Goal: Task Accomplishment & Management: Complete application form

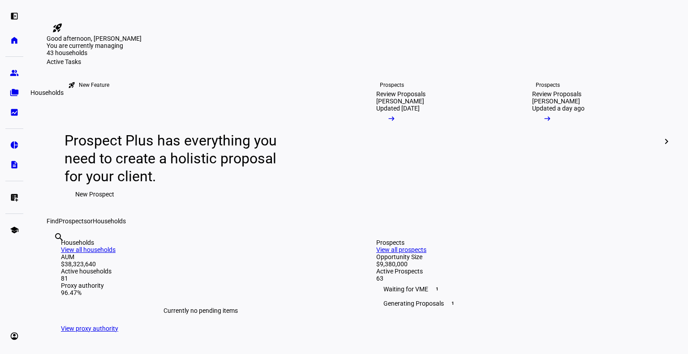
click at [12, 86] on link "folder_copy Households" at bounding box center [14, 93] width 18 height 18
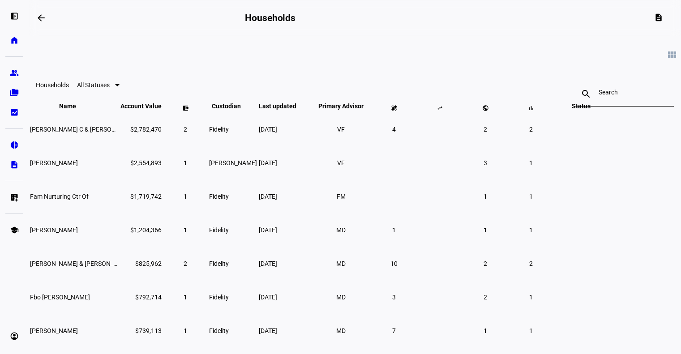
click at [599, 94] on input at bounding box center [625, 92] width 52 height 7
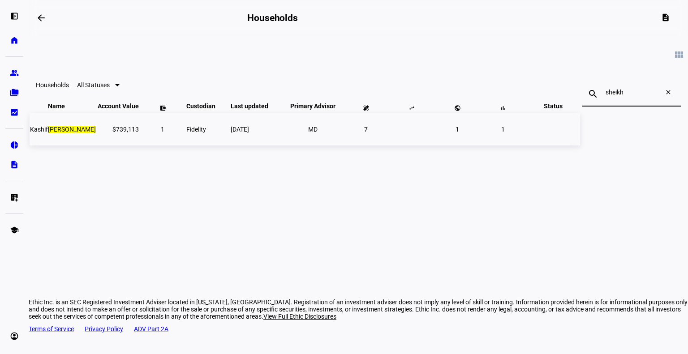
type input "sheikh"
click at [96, 133] on span "Kashif Sheikh" at bounding box center [63, 129] width 66 height 7
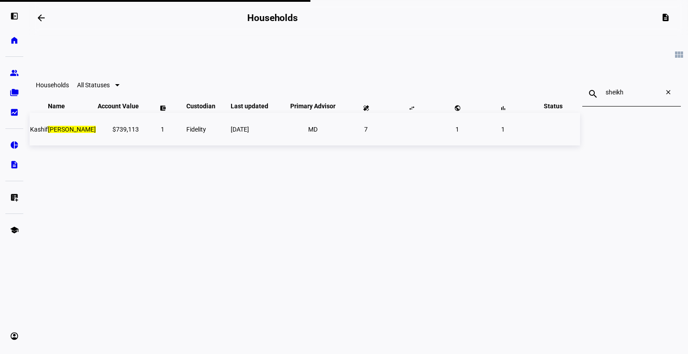
click at [96, 133] on mark "[PERSON_NAME]" at bounding box center [72, 129] width 48 height 7
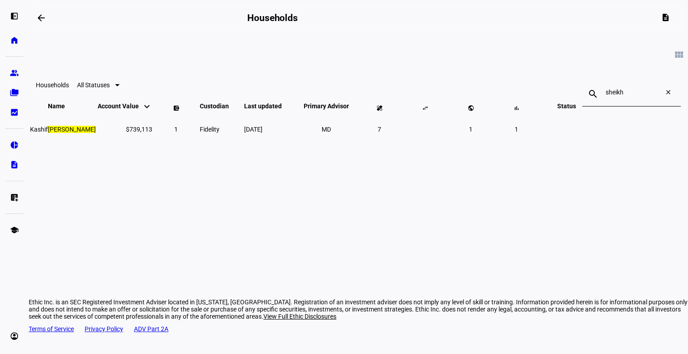
click at [82, 147] on eth-card-list "view_module Households All Statuses search sheikh close Name keyboard_arrow_dow…" at bounding box center [358, 148] width 659 height 224
click at [153, 146] on td "$739,113" at bounding box center [125, 129] width 56 height 33
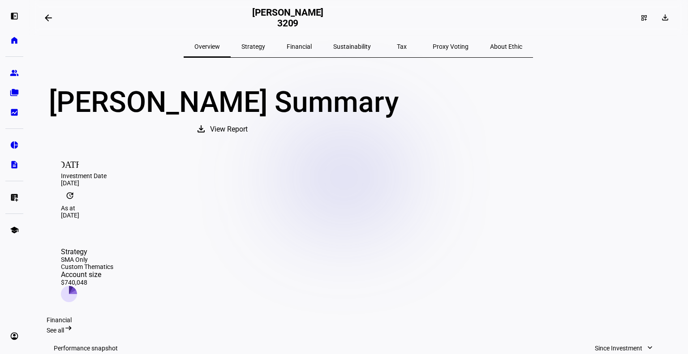
click at [306, 47] on span "Financial" at bounding box center [299, 46] width 25 height 6
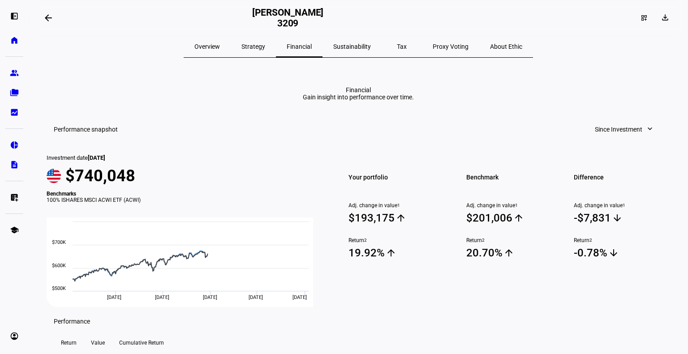
click at [353, 50] on span "Sustainability" at bounding box center [352, 47] width 38 height 22
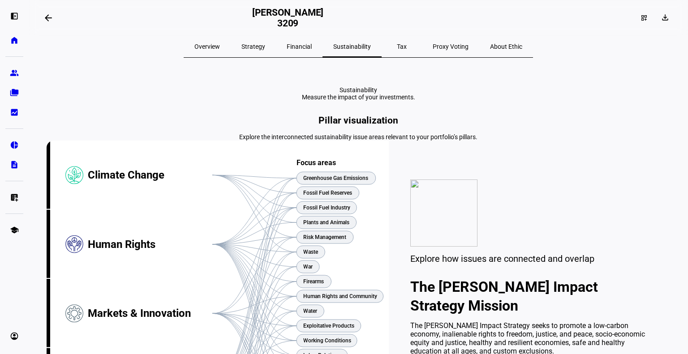
click at [51, 18] on mat-icon "arrow_backwards" at bounding box center [48, 18] width 11 height 11
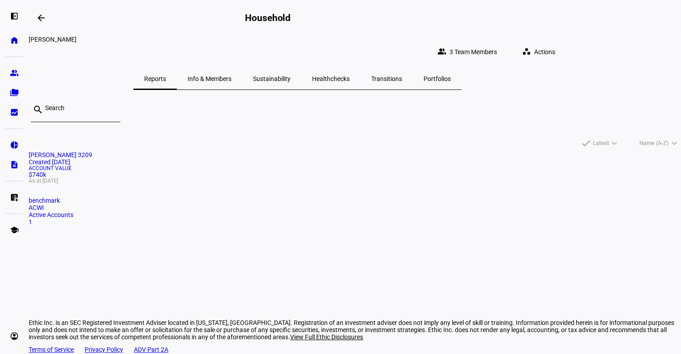
click at [350, 76] on span "Healthchecks" at bounding box center [331, 79] width 38 height 6
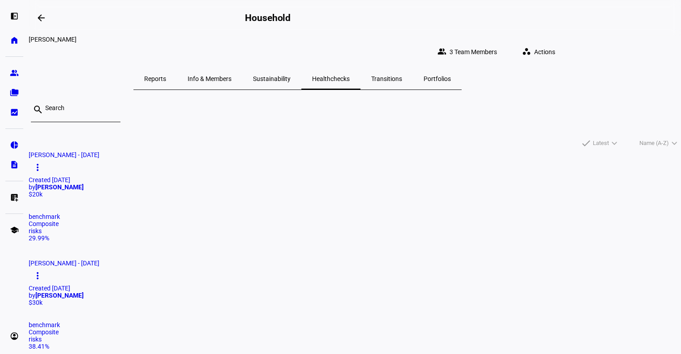
click at [556, 43] on span "Actions" at bounding box center [544, 52] width 21 height 18
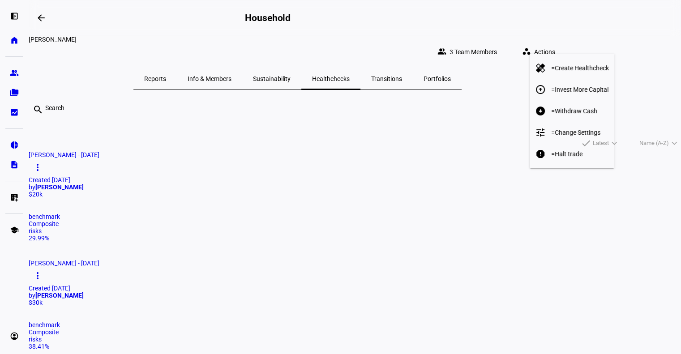
click at [583, 69] on span "Create Healthcheck" at bounding box center [582, 68] width 54 height 7
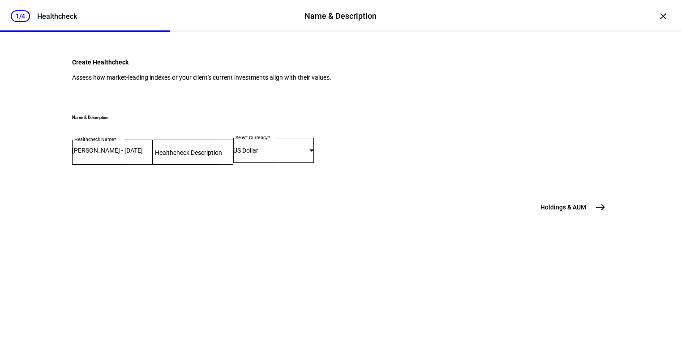
click at [176, 156] on mat-label "Healthcheck Description" at bounding box center [188, 152] width 67 height 7
click at [176, 154] on input "Healthcheck Description" at bounding box center [193, 150] width 81 height 7
type input "esgv"
click at [572, 212] on span "Holdings & AUM" at bounding box center [564, 207] width 46 height 9
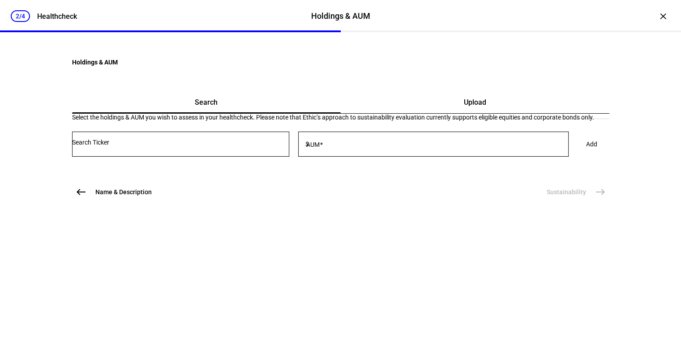
scroll to position [0, 0]
click at [219, 146] on input "Number" at bounding box center [180, 142] width 217 height 7
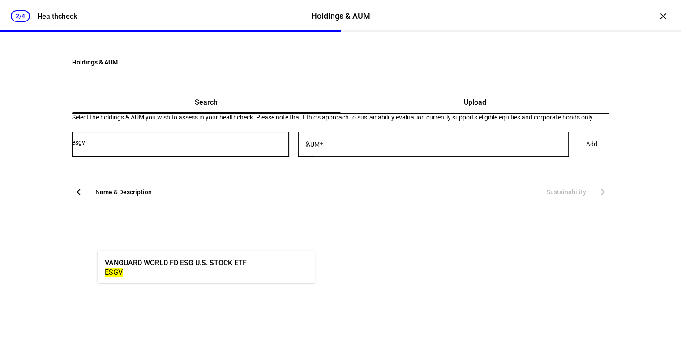
type input "esgv"
click at [216, 266] on div "VANGUARD WORLD FD ESG U.S. STOCK ETF" at bounding box center [176, 263] width 142 height 10
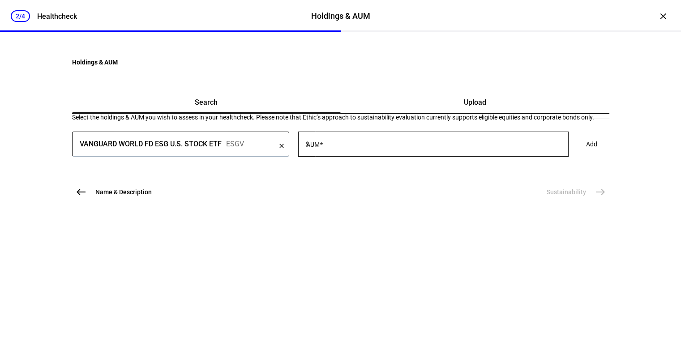
click at [371, 146] on input "AUM" at bounding box center [440, 142] width 258 height 7
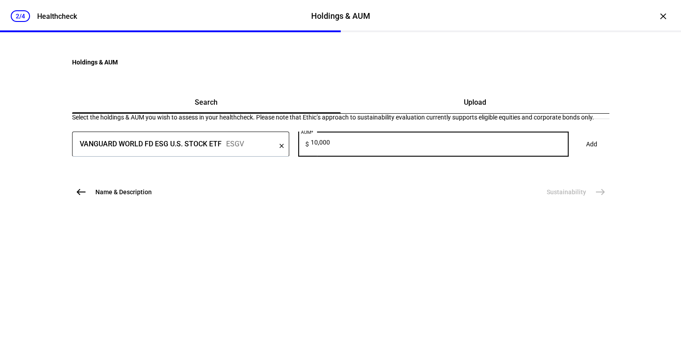
type input "10,000"
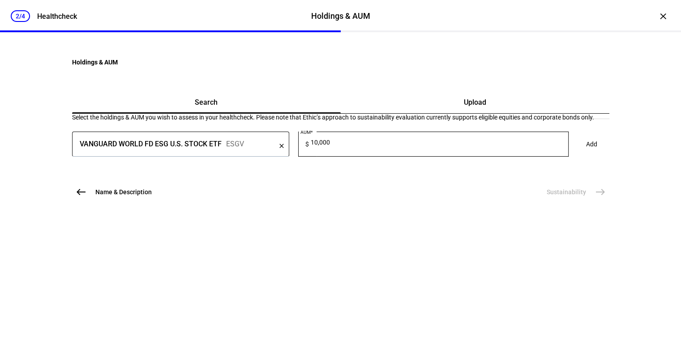
click at [586, 153] on span "Add" at bounding box center [591, 144] width 11 height 18
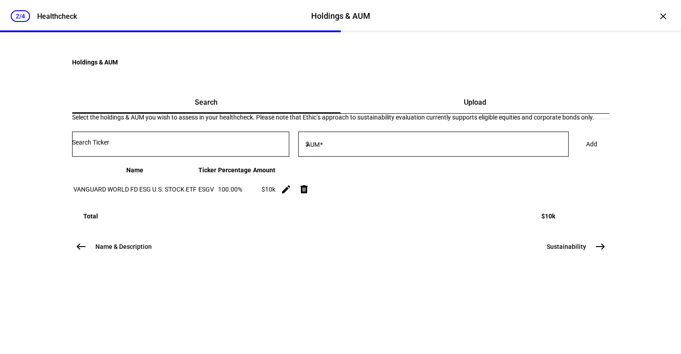
scroll to position [70, 0]
click at [572, 251] on span "Sustainability" at bounding box center [566, 246] width 39 height 9
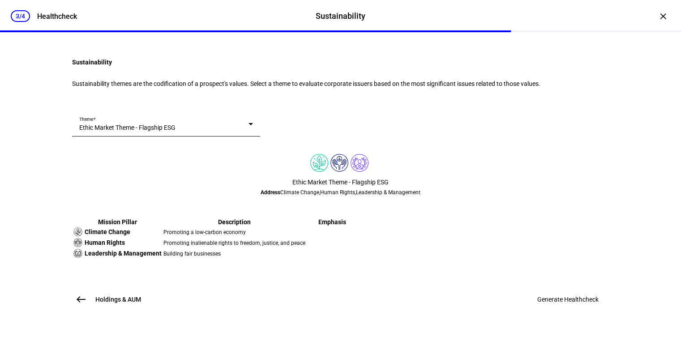
scroll to position [0, 0]
click at [217, 137] on div "Theme Ethic Market Theme - Flagship ESG" at bounding box center [166, 124] width 174 height 25
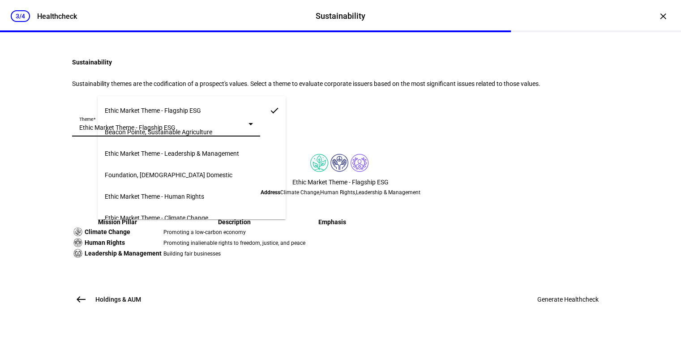
scroll to position [5726, 0]
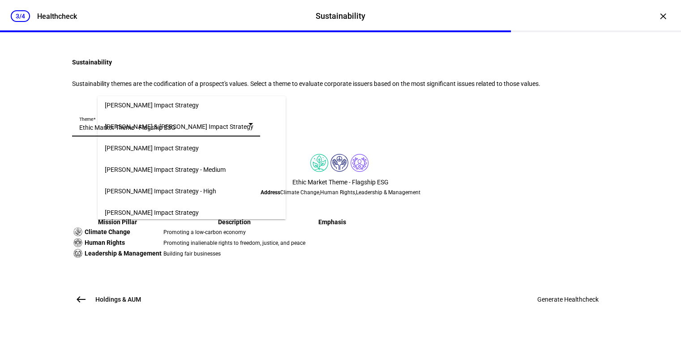
click at [197, 209] on span "[PERSON_NAME] Impact Strategy" at bounding box center [152, 212] width 94 height 7
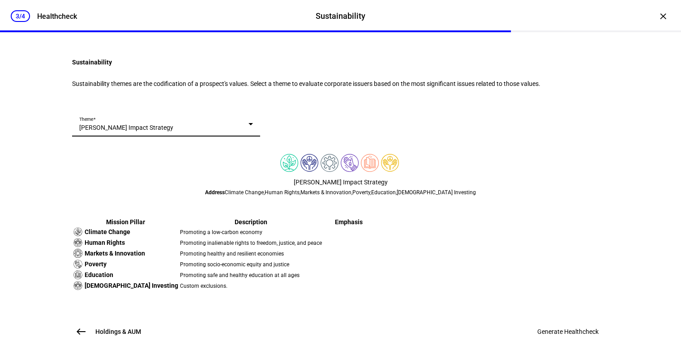
click at [493, 145] on form "Theme [PERSON_NAME] Impact Strategy" at bounding box center [341, 129] width 538 height 34
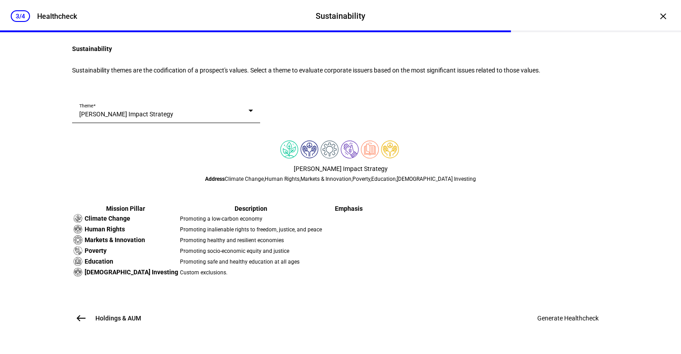
click at [556, 329] on span at bounding box center [568, 319] width 83 height 22
